Goal: Information Seeking & Learning: Learn about a topic

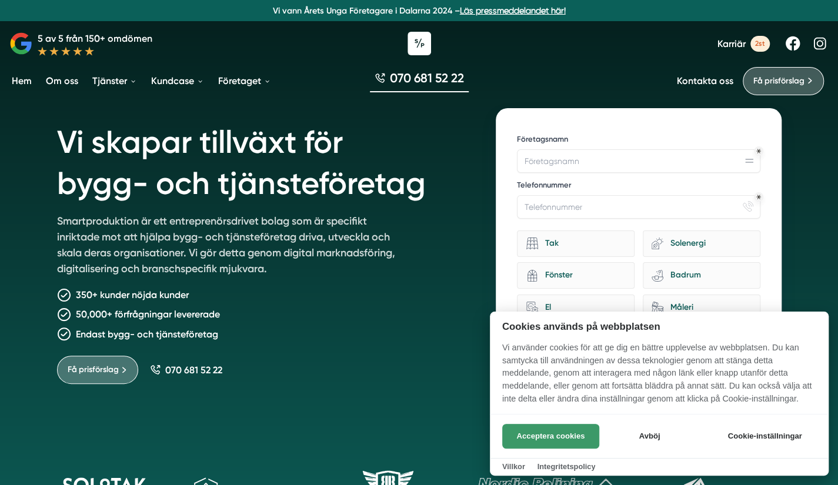
click at [584, 430] on button "Acceptera cookies" at bounding box center [550, 436] width 97 height 25
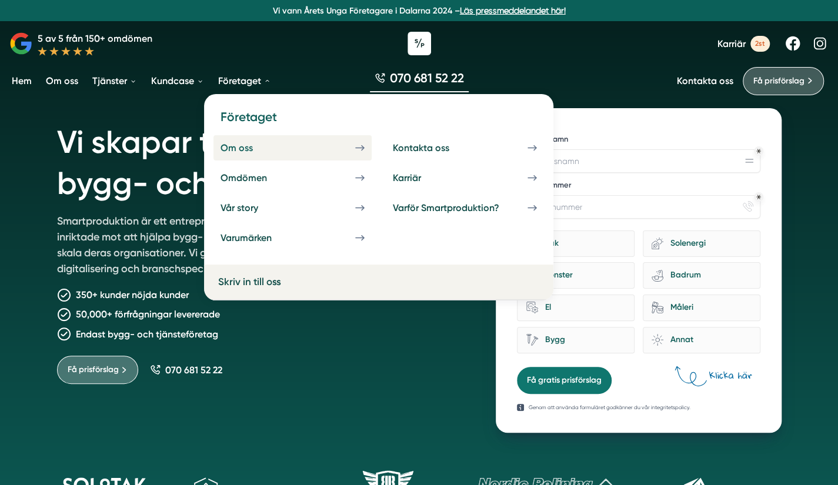
click at [249, 152] on div "Om oss" at bounding box center [250, 147] width 61 height 11
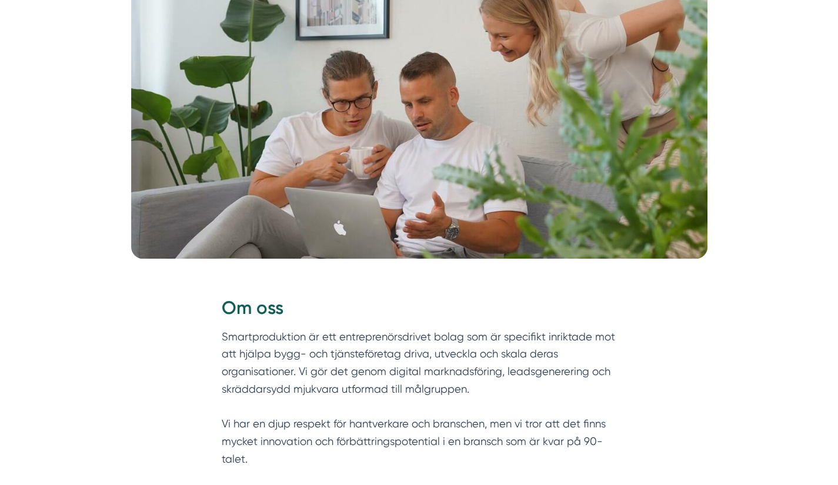
scroll to position [235, 0]
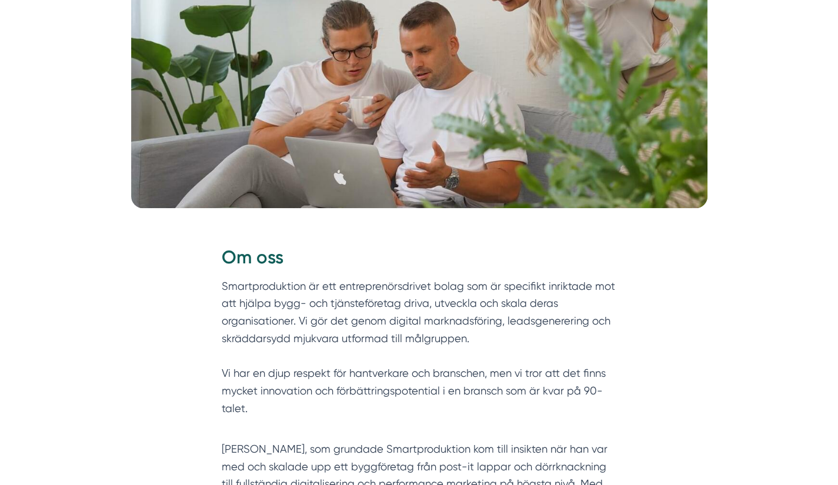
drag, startPoint x: 476, startPoint y: 343, endPoint x: 219, endPoint y: 290, distance: 262.2
click at [219, 290] on div "Om oss Smartproduktion är ett entreprenörsdrivet bolag som är specifikt inrikta…" at bounding box center [418, 415] width 451 height 377
copy p "Smartproduktion är ett entreprenörsdrivet bolag som är specifikt inriktade mot …"
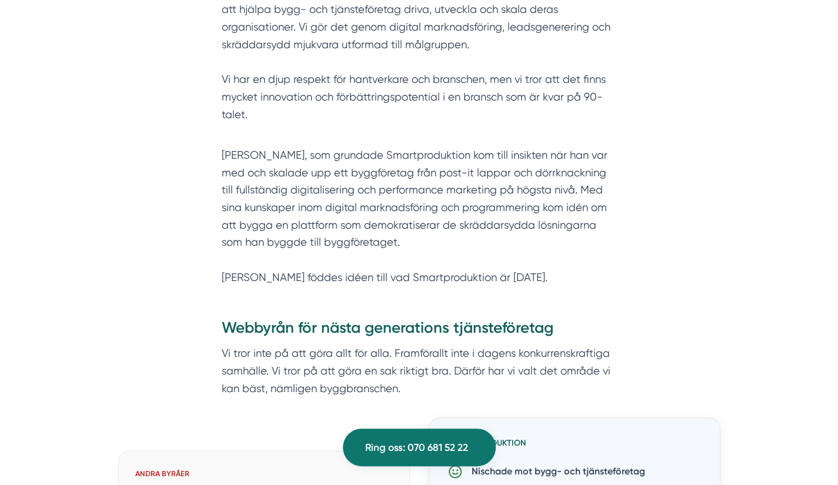
scroll to position [470, 0]
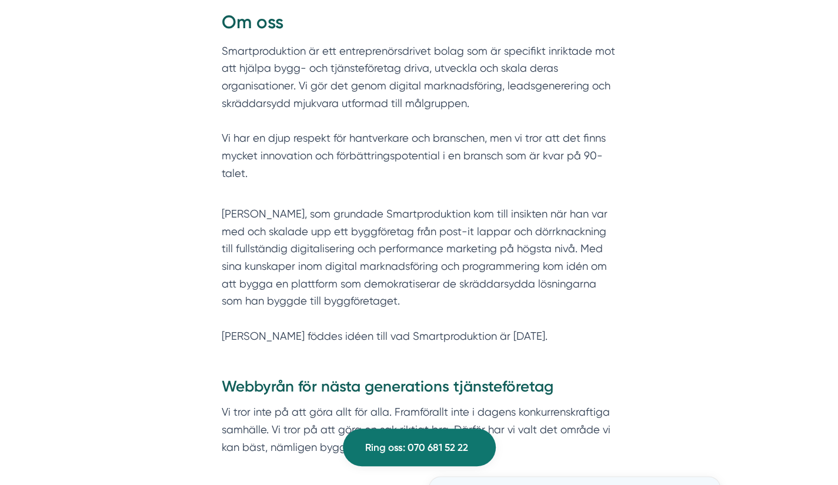
copy p "Smartproduktion är ett entreprenörsdrivet bolag som är specifikt inriktade mot …"
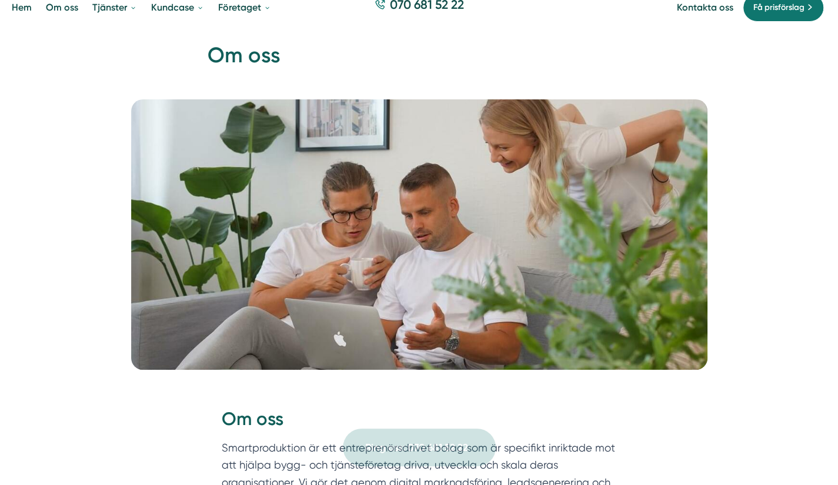
scroll to position [0, 0]
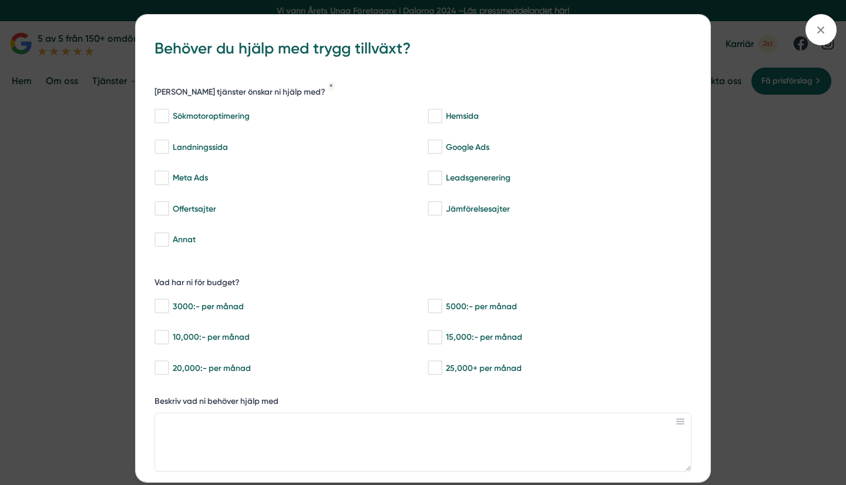
click at [729, 130] on div "bbc9b822-b2c6-488a-ab3e-9a2d59e49c7c Behöver du hjälp med trygg tillväxt? Vilka…" at bounding box center [423, 242] width 846 height 485
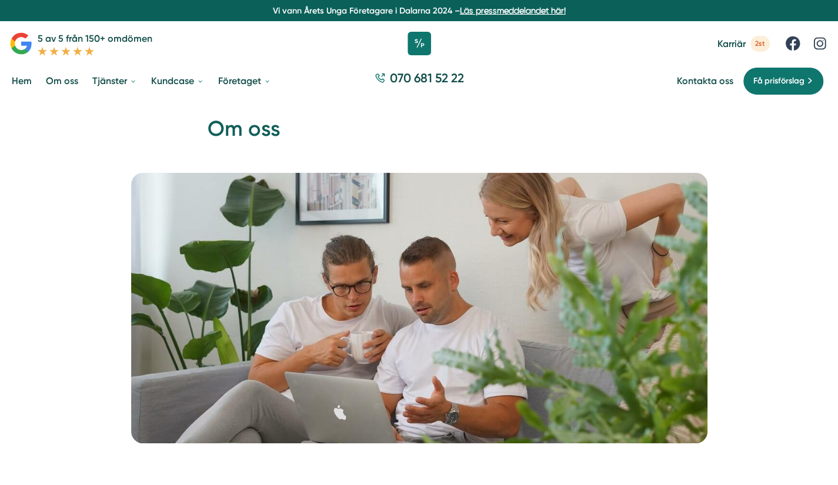
click at [22, 78] on link "Hem" at bounding box center [21, 81] width 25 height 30
